Goal: Information Seeking & Learning: Find contact information

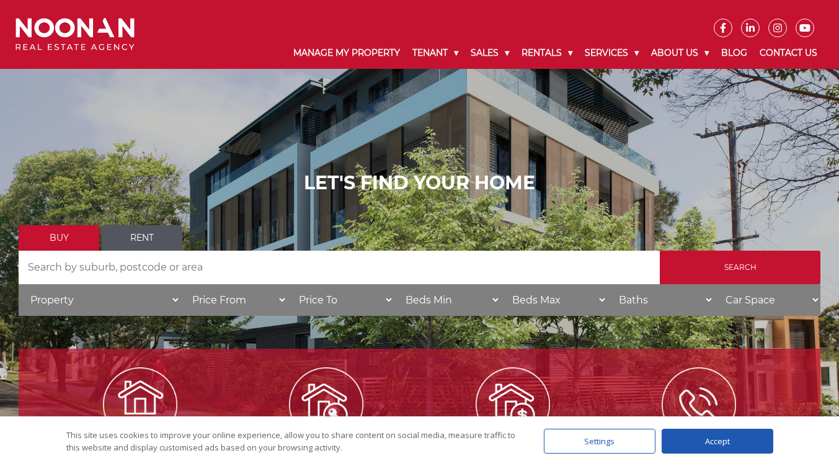
click at [685, 436] on div "Accept" at bounding box center [718, 441] width 112 height 25
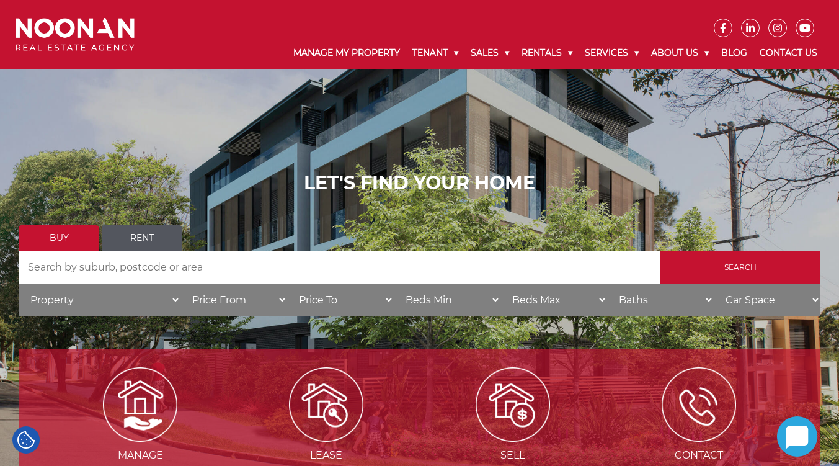
click at [785, 57] on link "Contact Us" at bounding box center [788, 53] width 70 height 32
click at [799, 47] on link "Contact Us" at bounding box center [788, 53] width 70 height 32
click at [794, 51] on link "Contact Us" at bounding box center [788, 53] width 70 height 32
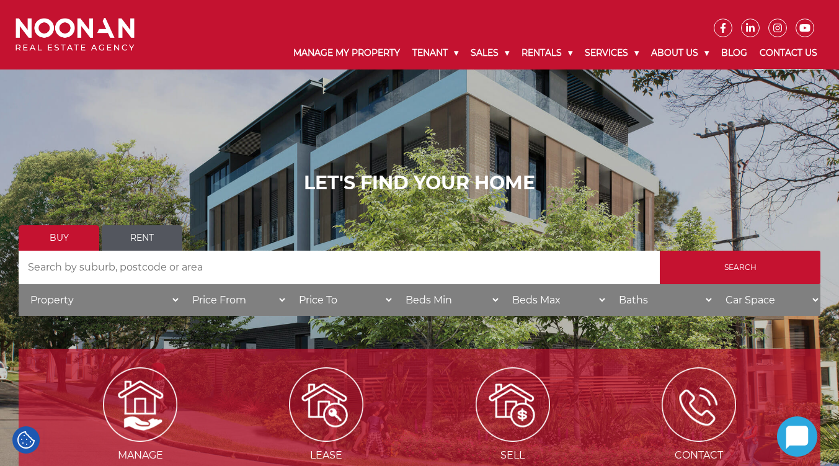
click at [784, 54] on link "Contact Us" at bounding box center [788, 53] width 70 height 32
click at [782, 50] on link "Contact Us" at bounding box center [788, 53] width 70 height 32
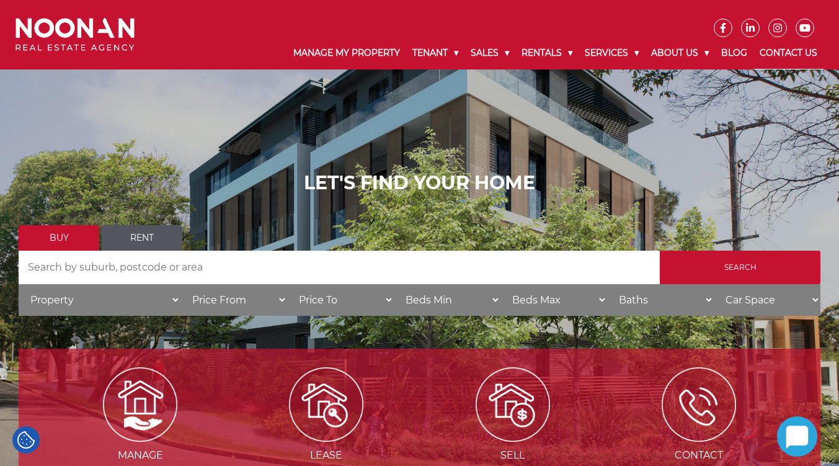
click at [782, 50] on link "Contact Us" at bounding box center [788, 53] width 70 height 32
drag, startPoint x: 782, startPoint y: 50, endPoint x: 366, endPoint y: 63, distance: 416.4
click at [782, 50] on link "Contact Us" at bounding box center [788, 53] width 70 height 32
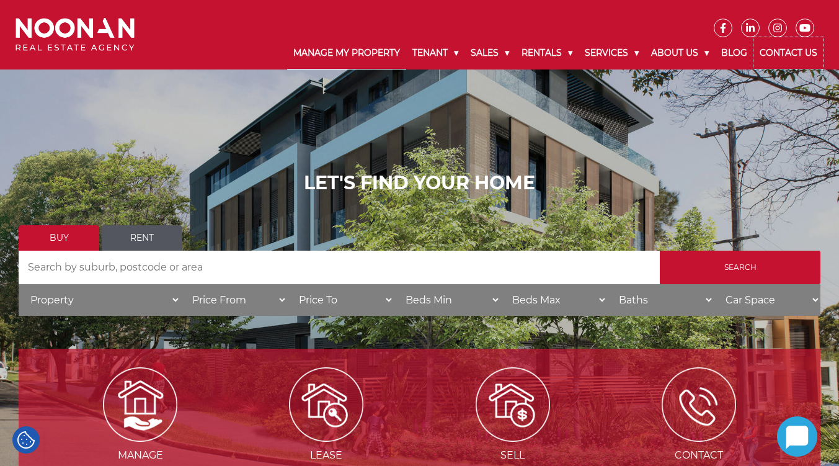
click at [782, 50] on link "Contact Us" at bounding box center [788, 53] width 70 height 32
click at [788, 51] on link "Contact Us" at bounding box center [788, 53] width 70 height 32
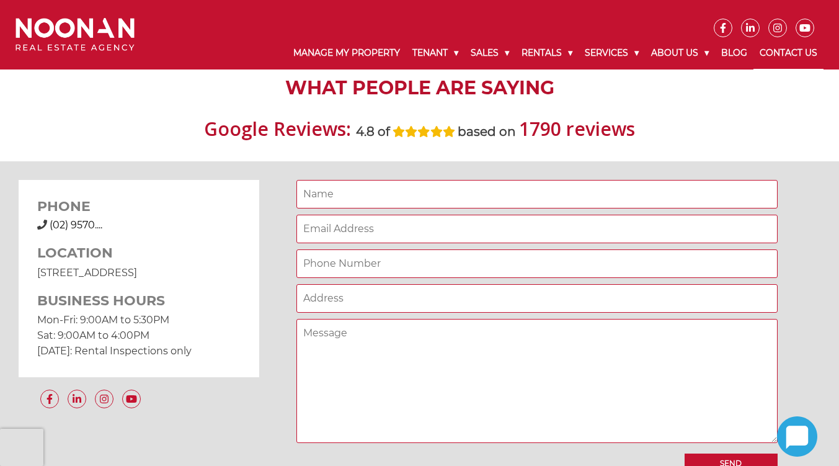
scroll to position [682, 0]
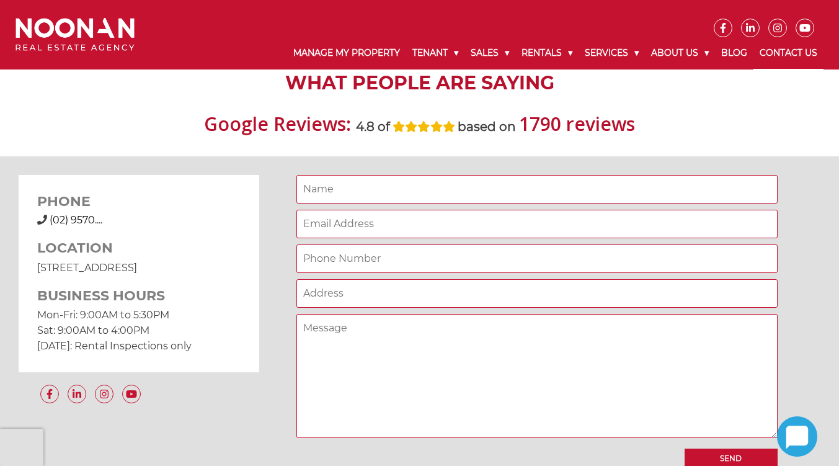
click at [0, 0] on div "Once again, [PERSON_NAME] has done her job well by following up a much needed r…" at bounding box center [0, 0] width 0 height 0
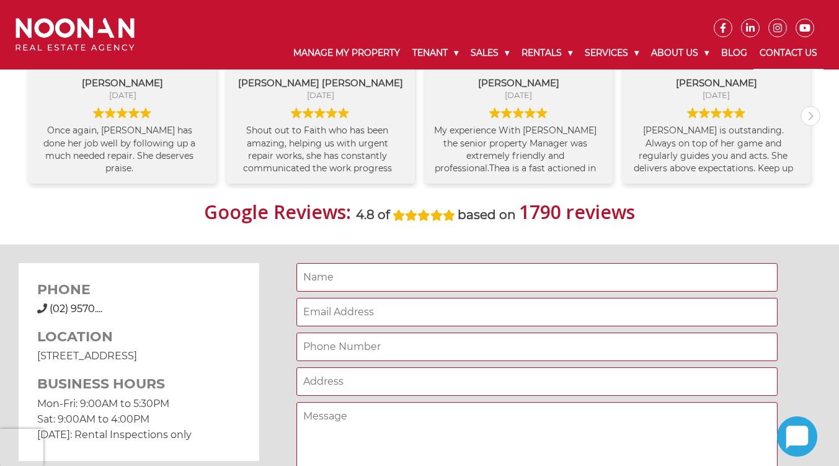
scroll to position [806, 0]
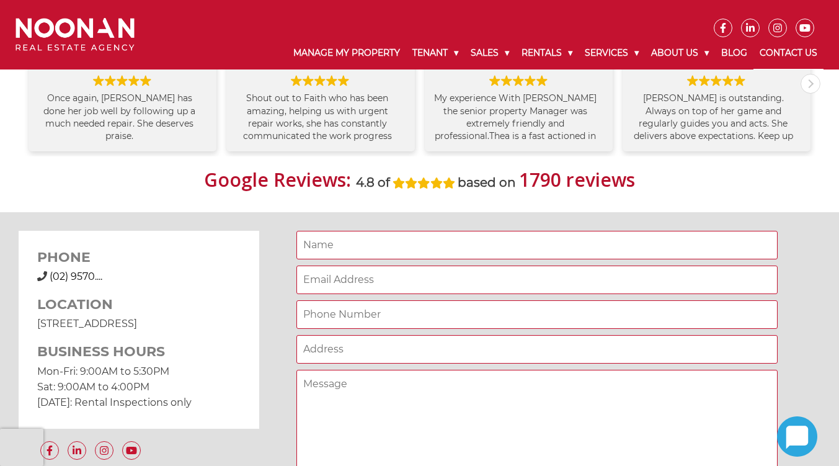
click at [84, 273] on span "(02) 9570...." at bounding box center [76, 276] width 53 height 12
drag, startPoint x: 136, startPoint y: 272, endPoint x: 50, endPoint y: 282, distance: 86.2
click at [50, 282] on div "[PHONE_NUMBER] (02) 9570...." at bounding box center [138, 276] width 203 height 15
copy span "[PHONE_NUMBER]"
